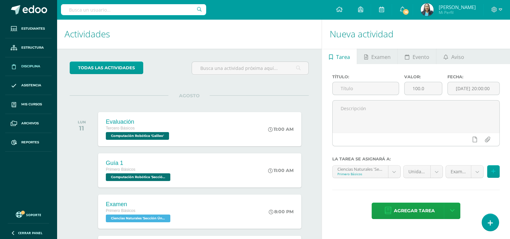
click at [28, 63] on link "Disciplina" at bounding box center [28, 66] width 46 height 19
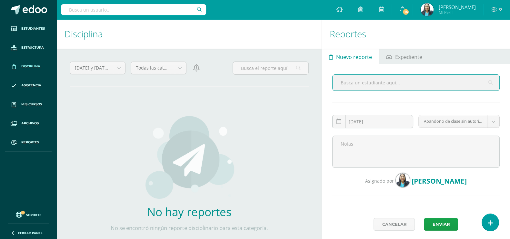
click at [38, 68] on span "Disciplina" at bounding box center [30, 66] width 19 height 5
click at [40, 67] on span "Disciplina" at bounding box center [30, 66] width 19 height 5
